Goal: Go to known website: Access a specific website the user already knows

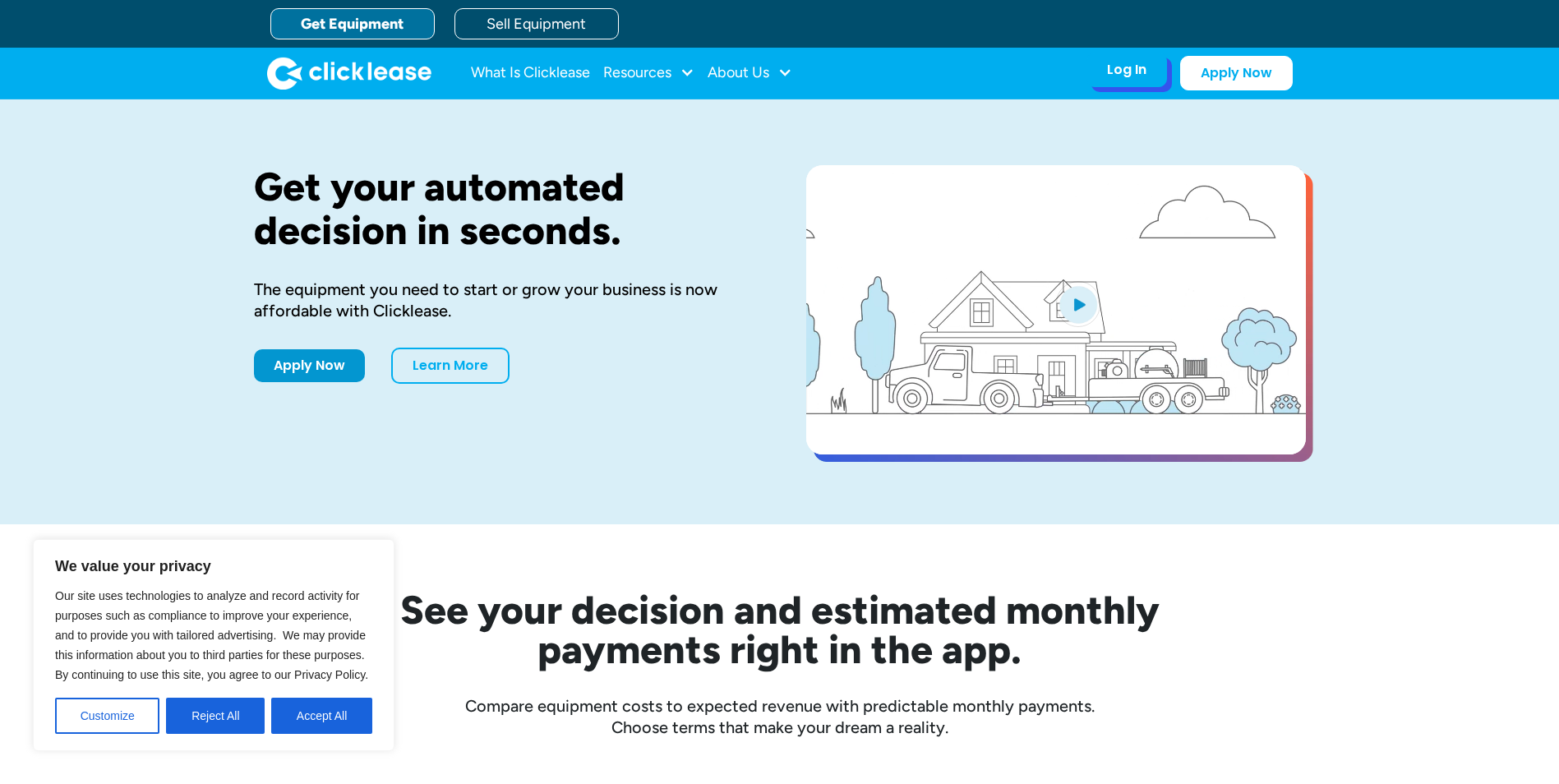
click at [1141, 74] on div "Log In" at bounding box center [1126, 69] width 40 height 16
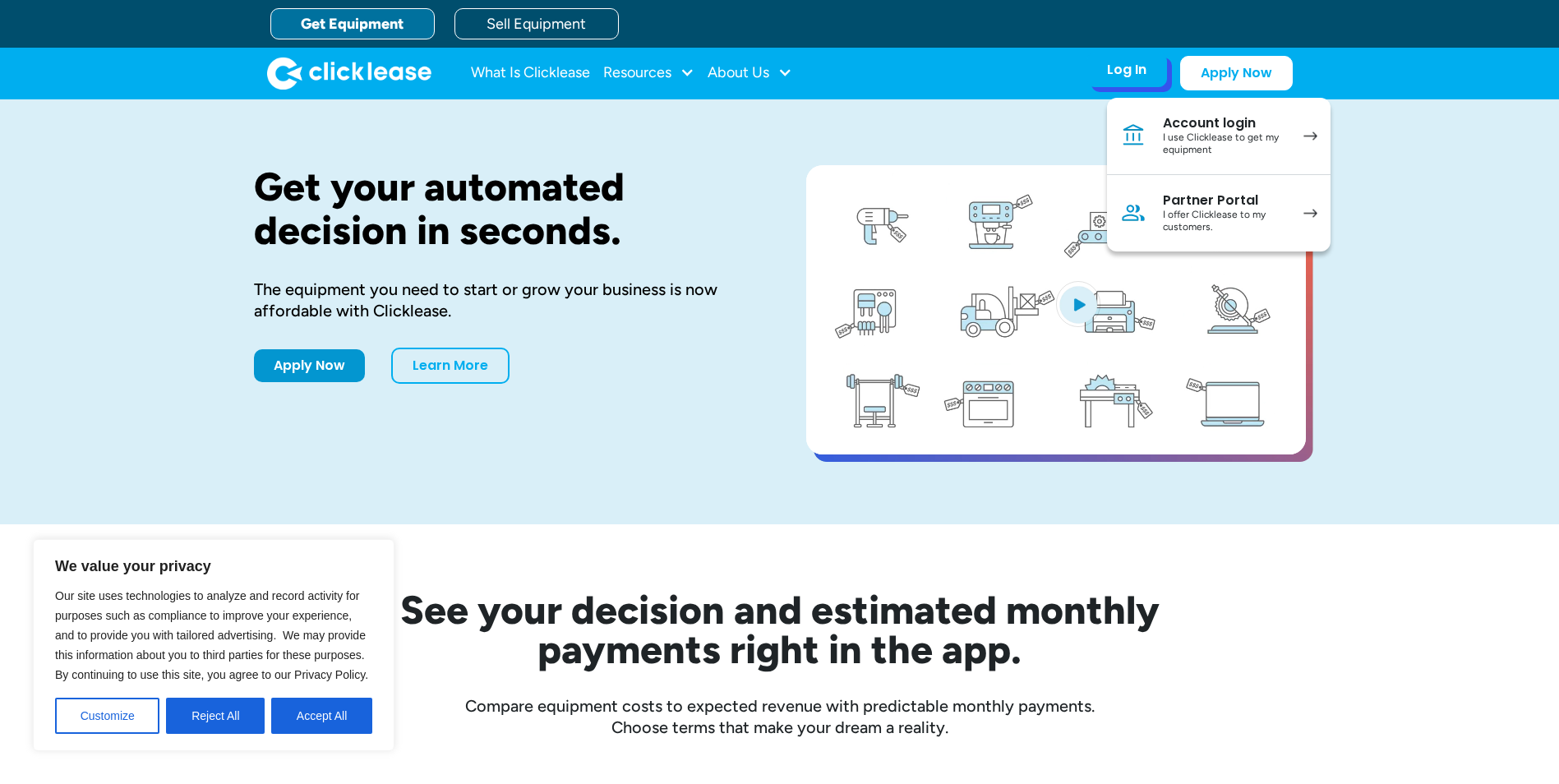
click at [1196, 211] on div "I offer Clicklease to my customers." at bounding box center [1225, 221] width 124 height 25
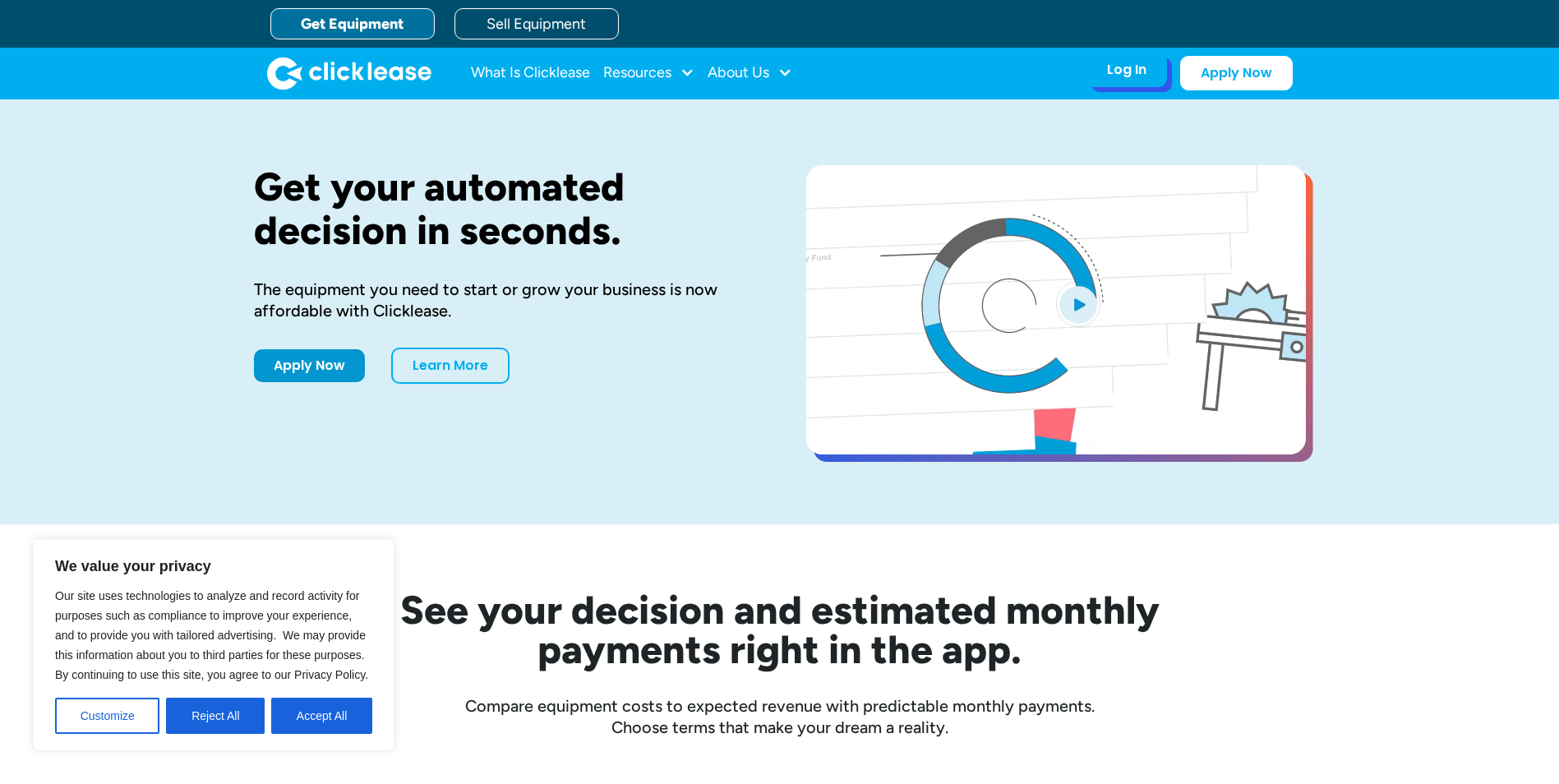
click at [1134, 76] on div "Log In" at bounding box center [1126, 69] width 40 height 16
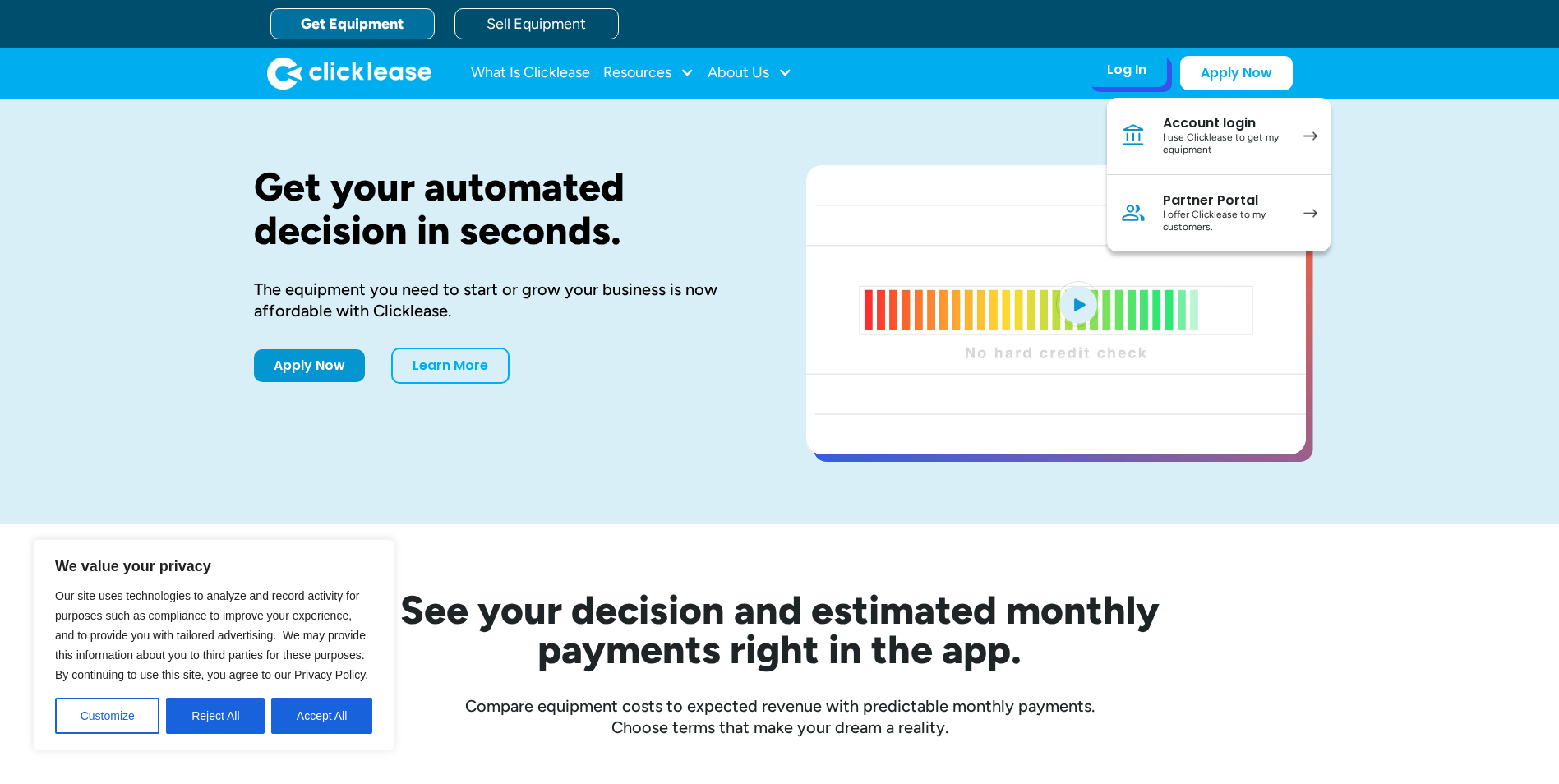
click at [1204, 213] on div "I offer Clicklease to my customers." at bounding box center [1225, 221] width 124 height 25
